Goal: Task Accomplishment & Management: Complete application form

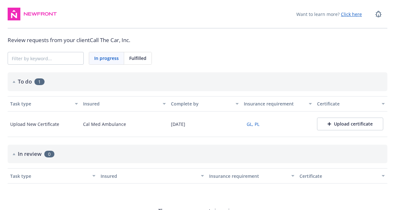
click at [352, 119] on button "Upload certificate" at bounding box center [350, 123] width 66 height 13
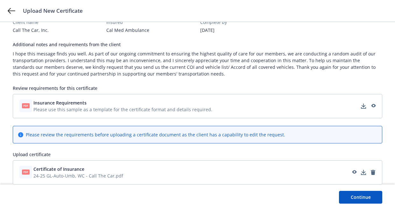
scroll to position [65, 0]
click at [373, 194] on button "Continue" at bounding box center [360, 197] width 43 height 13
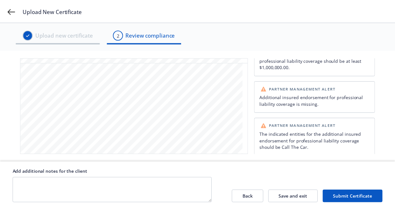
scroll to position [416, 0]
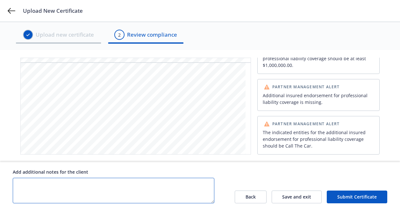
click at [67, 193] on textarea at bounding box center [113, 190] width 201 height 25
type textarea "please review manually."
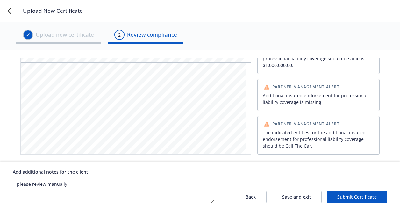
click at [344, 193] on button "Submit Certificate" at bounding box center [356, 196] width 60 height 13
